Goal: Check status

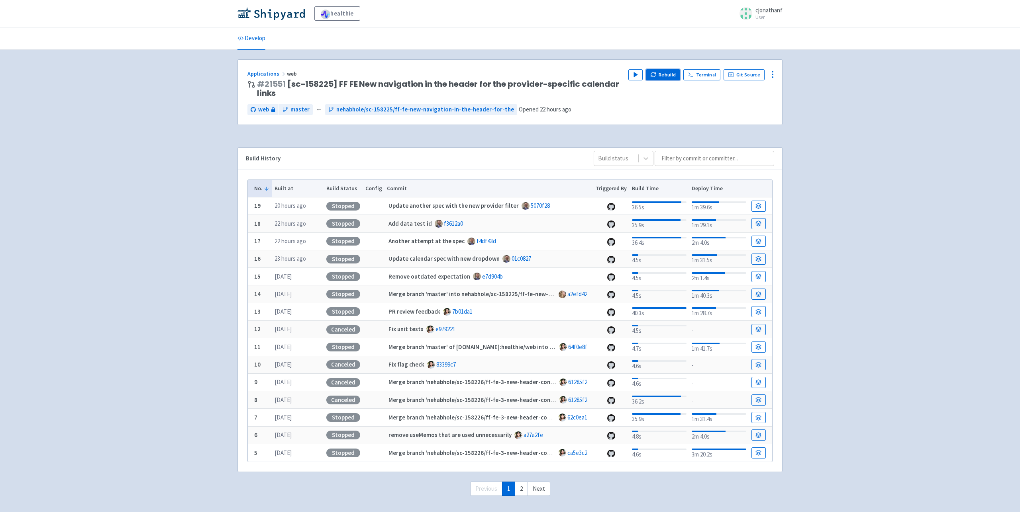
click at [671, 73] on button "Rebuild" at bounding box center [663, 74] width 34 height 11
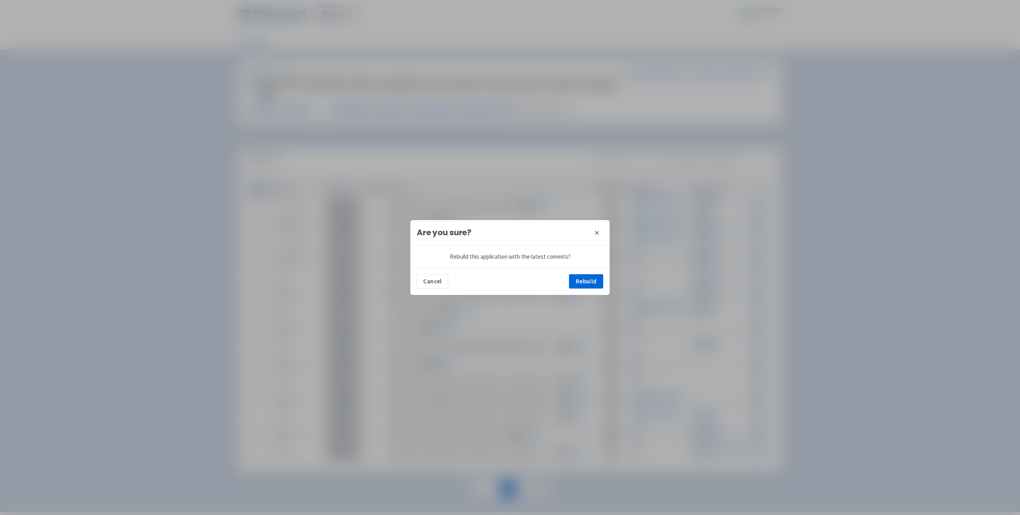
click at [579, 274] on div "Cancel Rebuild" at bounding box center [509, 281] width 199 height 27
click at [584, 285] on button "Rebuild" at bounding box center [586, 281] width 34 height 14
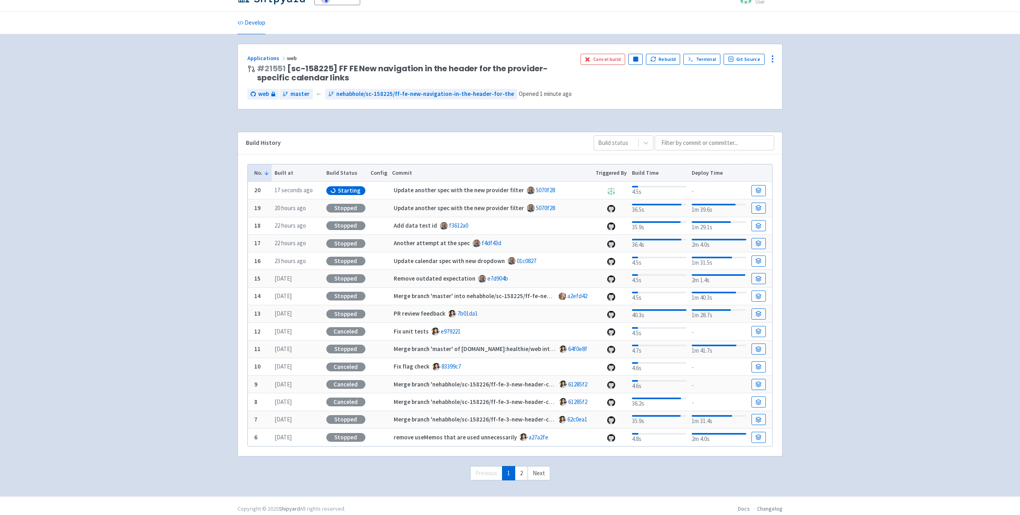
scroll to position [17, 0]
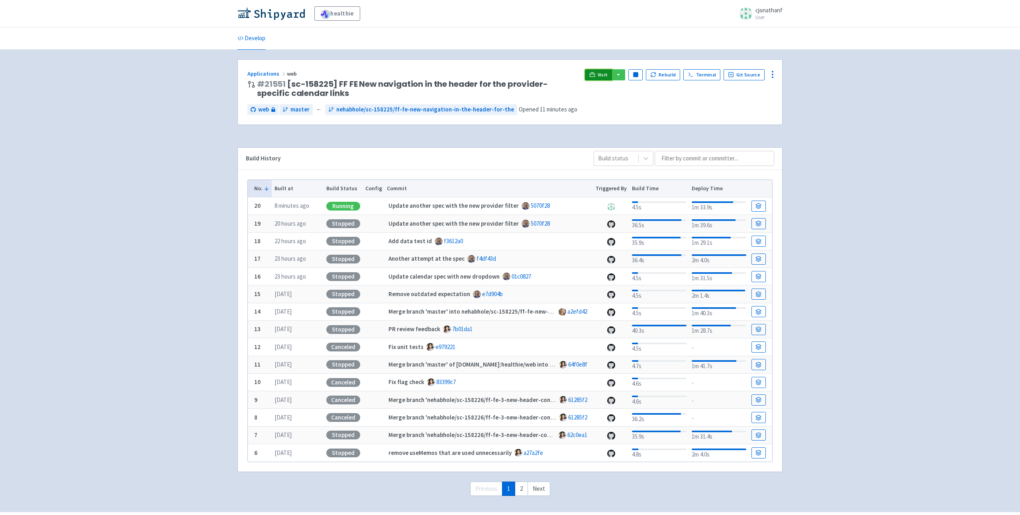
click at [595, 72] on icon at bounding box center [592, 75] width 6 height 6
click at [605, 72] on span "Visit" at bounding box center [602, 75] width 10 height 6
